Goal: Complete application form: Complete application form

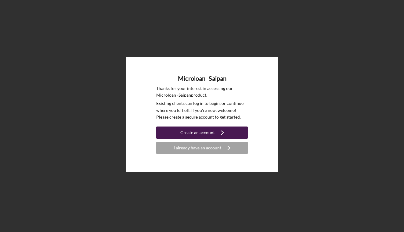
click at [200, 129] on div "Create an account" at bounding box center [198, 133] width 35 height 12
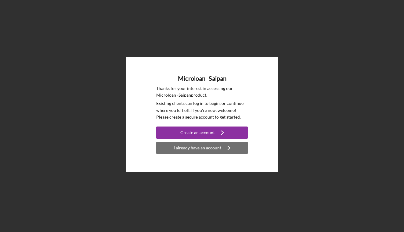
click at [206, 152] on div "I already have an account" at bounding box center [198, 148] width 48 height 12
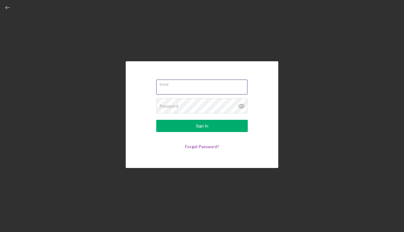
type input "[EMAIL_ADDRESS][DOMAIN_NAME]"
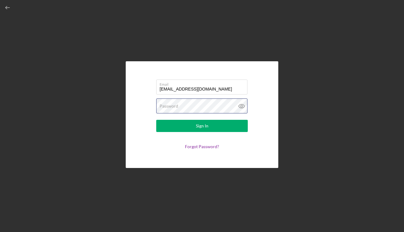
click at [202, 126] on button "Sign In" at bounding box center [202, 126] width 92 height 12
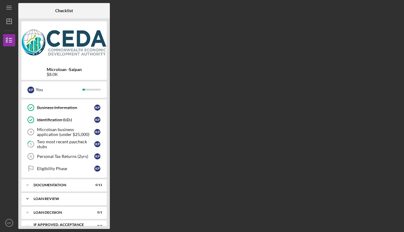
scroll to position [25, 0]
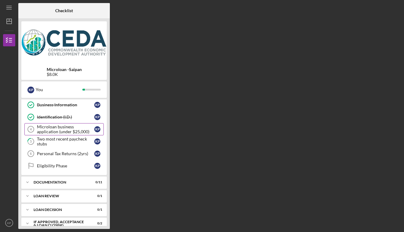
click at [58, 129] on div "Microloan business application (under $25,000)" at bounding box center [65, 130] width 57 height 10
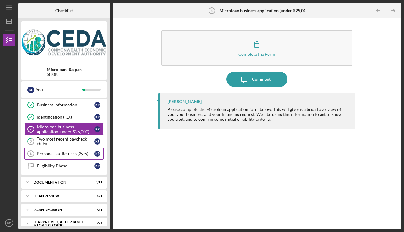
click at [60, 157] on link "Personal Tax Returns (2yrs) 6 Personal Tax Returns (2yrs) K P" at bounding box center [63, 154] width 79 height 12
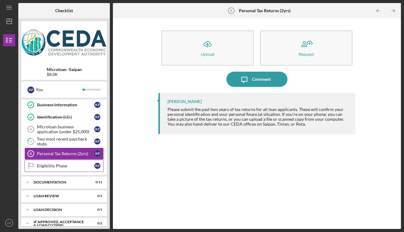
click at [61, 170] on link "Eligibility Phase Eligibility Phase K P" at bounding box center [63, 166] width 79 height 12
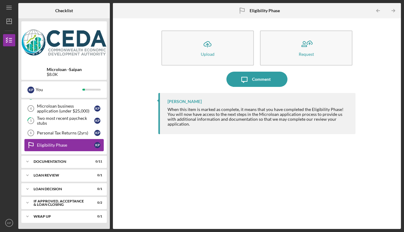
scroll to position [46, 0]
click at [42, 174] on div "Loan Review" at bounding box center [67, 176] width 66 height 4
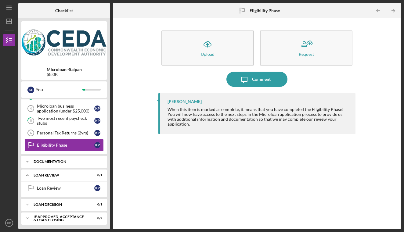
click at [40, 163] on div "Documentation" at bounding box center [67, 162] width 66 height 4
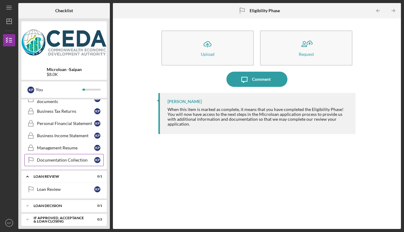
scroll to position [188, 0]
